Goal: Task Accomplishment & Management: Complete application form

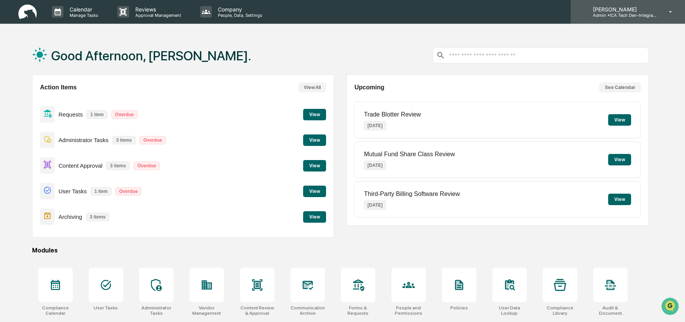
click at [632, 15] on p "Admin • ICA Tech Den-Integrated Compliance Advisors" at bounding box center [622, 15] width 71 height 5
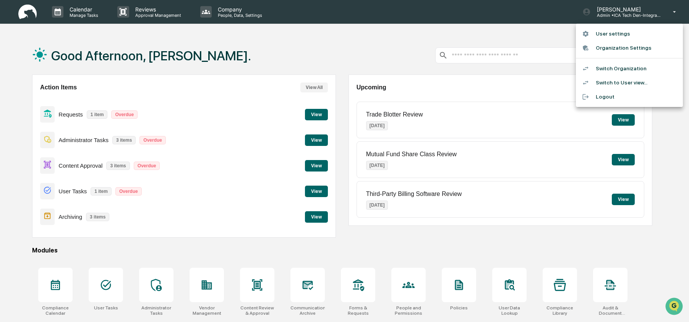
click at [629, 81] on li "Switch to User view..." at bounding box center [629, 83] width 107 height 14
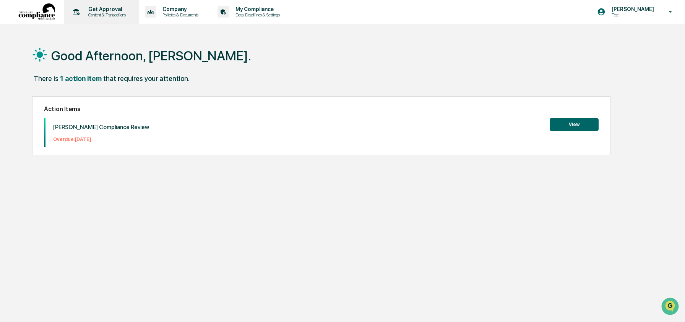
click at [104, 16] on p "Content & Transactions" at bounding box center [105, 14] width 47 height 5
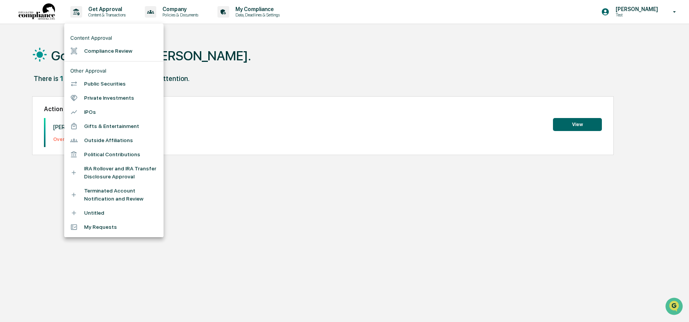
click at [104, 54] on li "Compliance Review" at bounding box center [113, 51] width 99 height 14
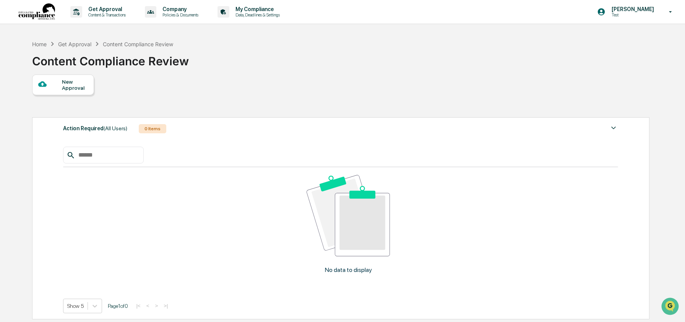
click at [74, 88] on div "New Approval" at bounding box center [75, 85] width 26 height 12
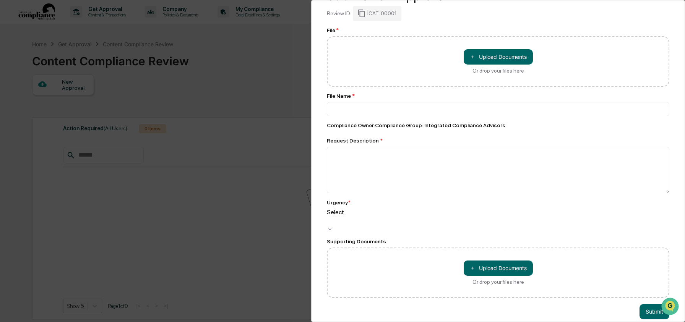
scroll to position [41, 0]
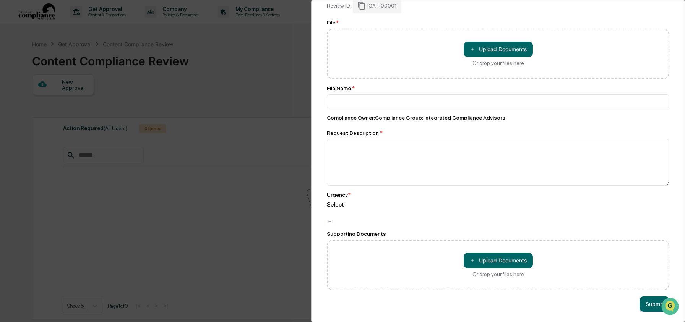
click at [329, 209] on div at bounding box center [328, 213] width 1 height 9
click at [219, 257] on div "Compliance Review Submit New Approval Submit New Approval Review ID: ICAT-00001…" at bounding box center [342, 161] width 685 height 322
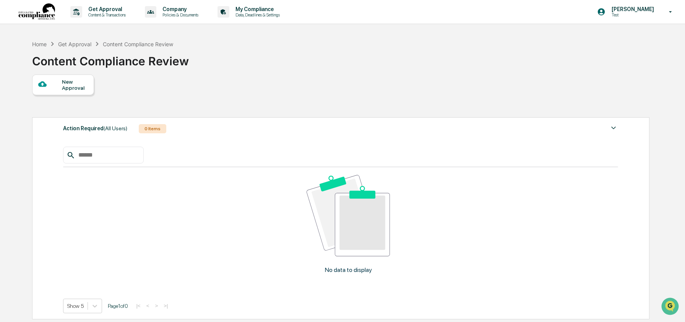
click at [111, 131] on span "(All Users)" at bounding box center [116, 128] width 24 height 6
click at [618, 15] on p "Test" at bounding box center [632, 14] width 52 height 5
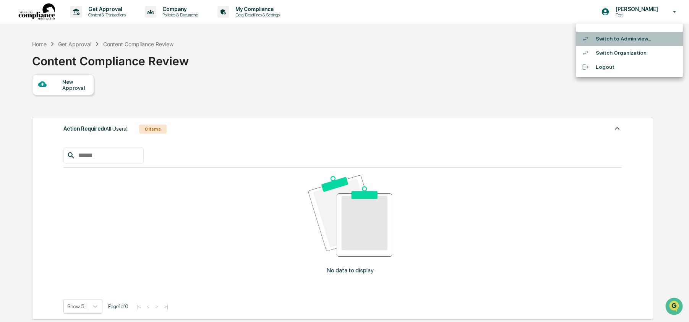
click at [617, 37] on li "Switch to Admin view..." at bounding box center [629, 39] width 107 height 14
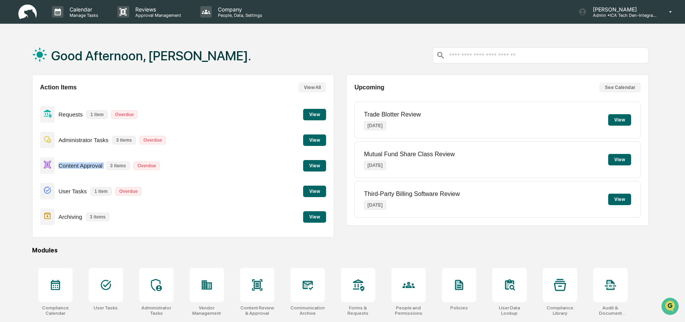
drag, startPoint x: 57, startPoint y: 164, endPoint x: 105, endPoint y: 166, distance: 48.6
click at [105, 166] on div "Content Approval 3 items Overdue" at bounding box center [102, 166] width 124 height 18
click at [314, 166] on button "View" at bounding box center [314, 165] width 23 height 11
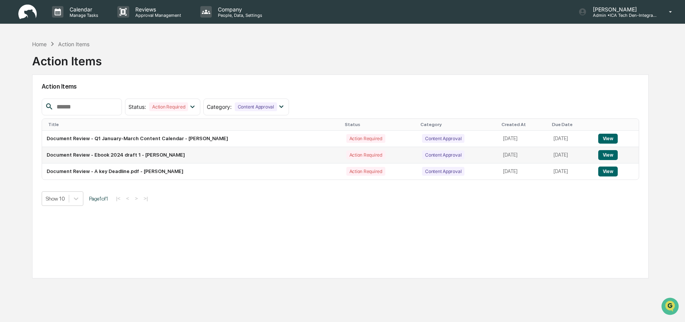
click at [606, 158] on button "View" at bounding box center [608, 155] width 20 height 10
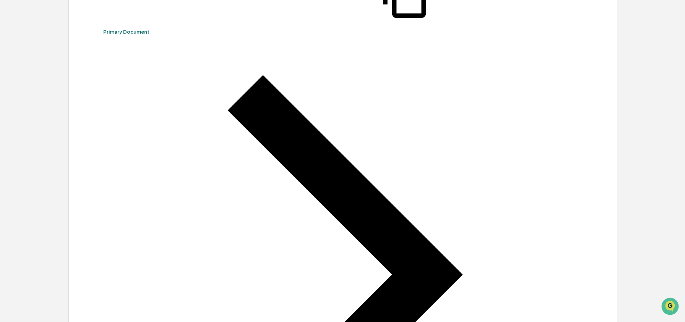
scroll to position [170, 0]
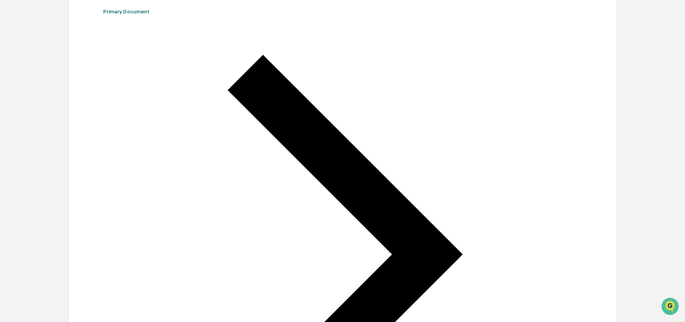
drag, startPoint x: 115, startPoint y: 115, endPoint x: 297, endPoint y: 159, distance: 186.3
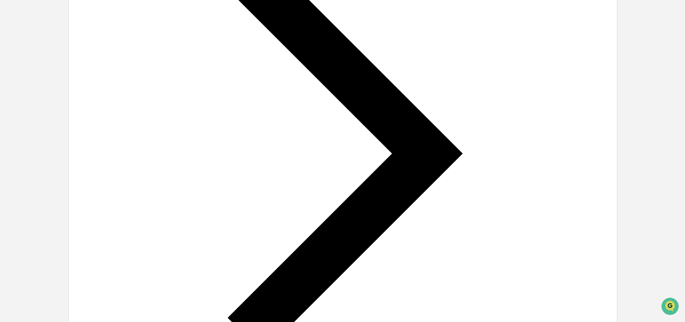
scroll to position [341, 0]
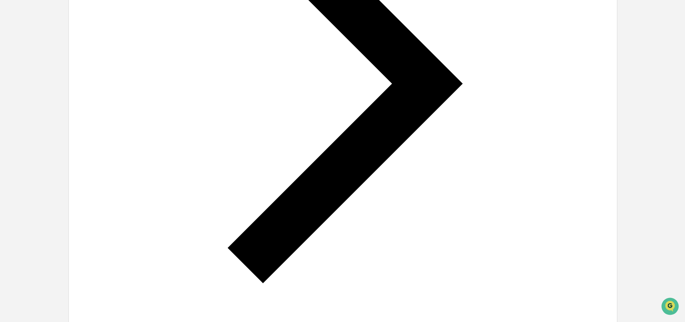
drag, startPoint x: 181, startPoint y: 137, endPoint x: 249, endPoint y: 137, distance: 68.1
drag, startPoint x: 187, startPoint y: 25, endPoint x: 259, endPoint y: 26, distance: 72.3
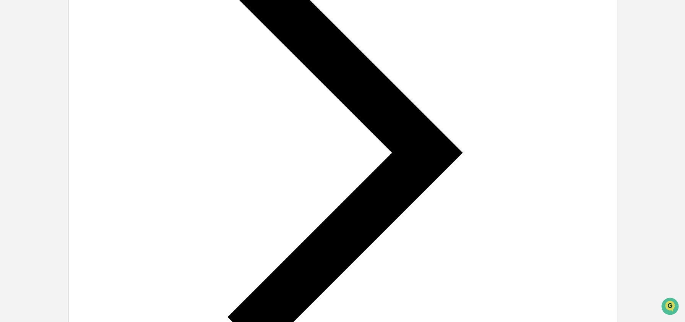
scroll to position [249, 0]
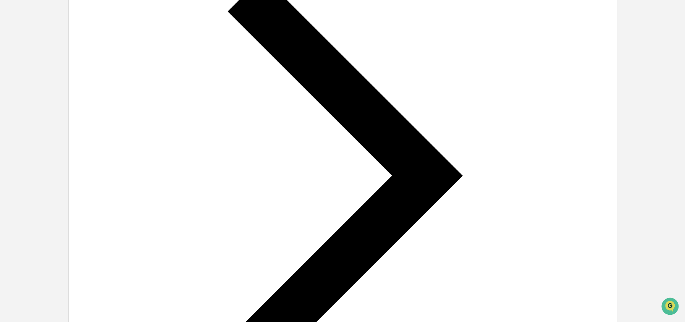
drag, startPoint x: 140, startPoint y: 150, endPoint x: 199, endPoint y: 161, distance: 59.9
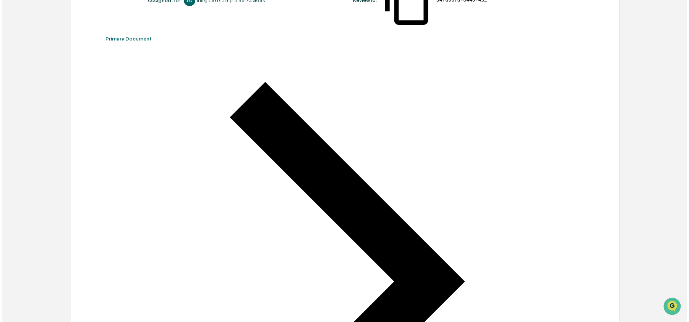
scroll to position [0, 0]
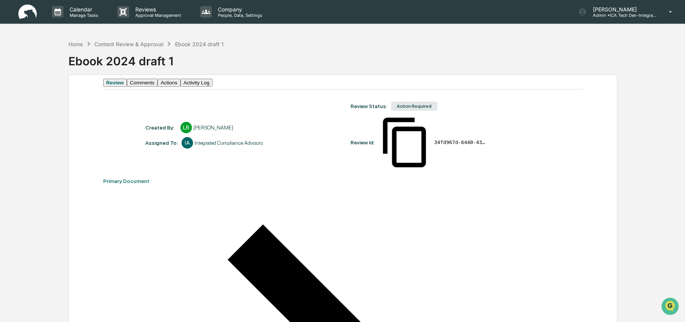
click at [158, 87] on button "Comments" at bounding box center [142, 83] width 31 height 8
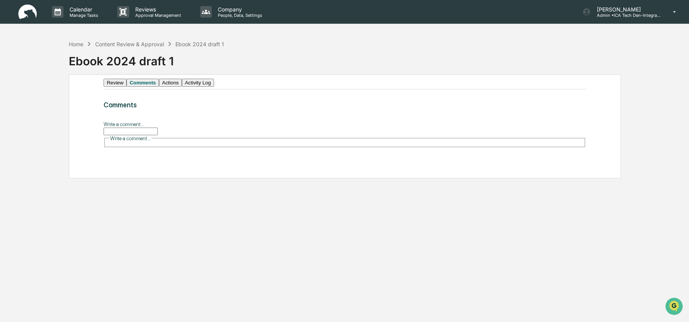
click at [141, 135] on input "Write a comment..." at bounding box center [131, 132] width 54 height 8
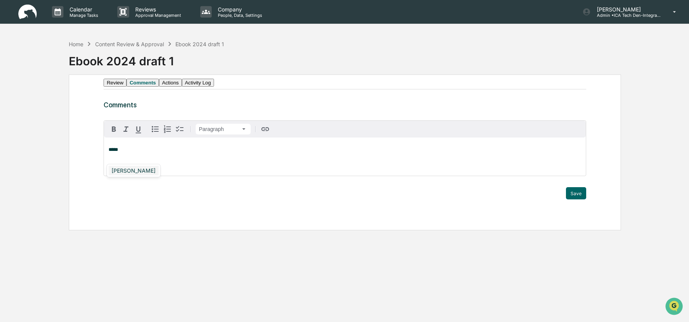
click at [130, 170] on div "[PERSON_NAME]" at bounding box center [134, 171] width 50 height 10
click at [168, 165] on div "**********" at bounding box center [345, 157] width 482 height 38
click at [154, 153] on p "**********" at bounding box center [345, 149] width 473 height 5
drag, startPoint x: 150, startPoint y: 159, endPoint x: 94, endPoint y: 163, distance: 56.7
click at [94, 163] on div "**********" at bounding box center [345, 153] width 552 height 156
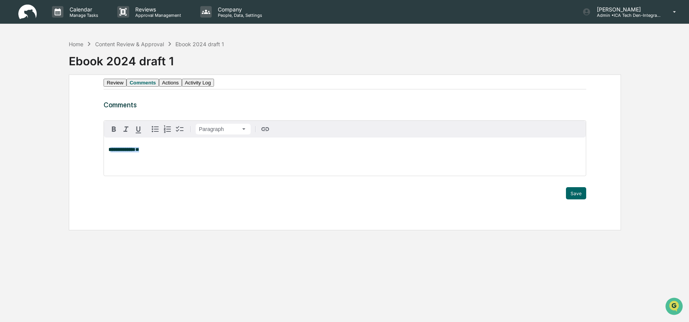
drag, startPoint x: 153, startPoint y: 161, endPoint x: 111, endPoint y: 160, distance: 41.7
click at [111, 153] on p "**********" at bounding box center [345, 149] width 473 height 5
click at [182, 86] on button "Actions" at bounding box center [170, 83] width 23 height 8
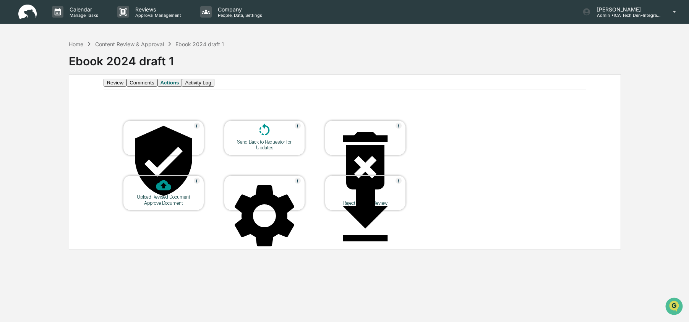
click at [214, 87] on button "Activity Log" at bounding box center [198, 83] width 32 height 8
